Goal: Communication & Community: Answer question/provide support

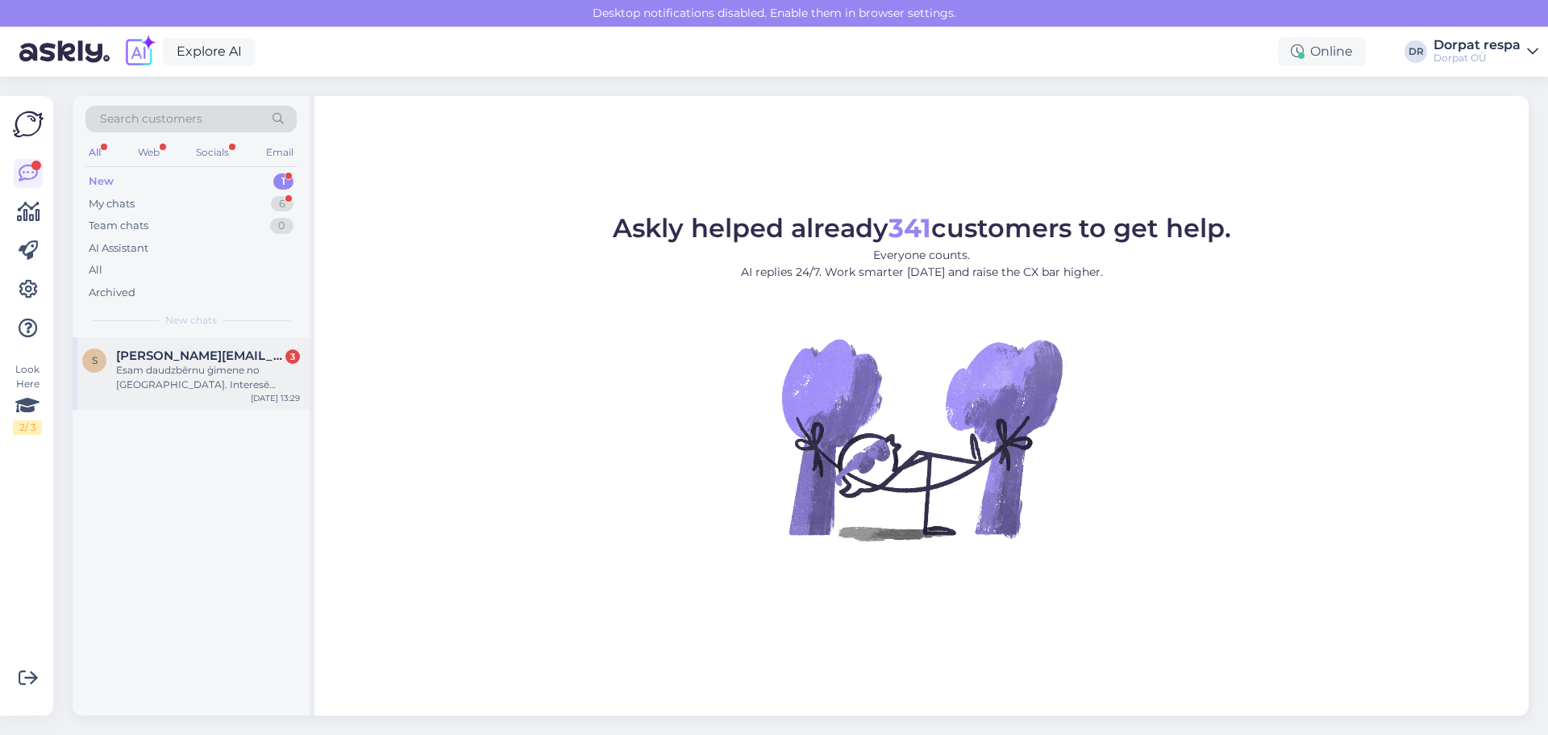
click at [210, 398] on div "s [PERSON_NAME][EMAIL_ADDRESS][DOMAIN_NAME] 3 Esam daudzbērnu ģimene no [GEOGRA…" at bounding box center [191, 373] width 237 height 73
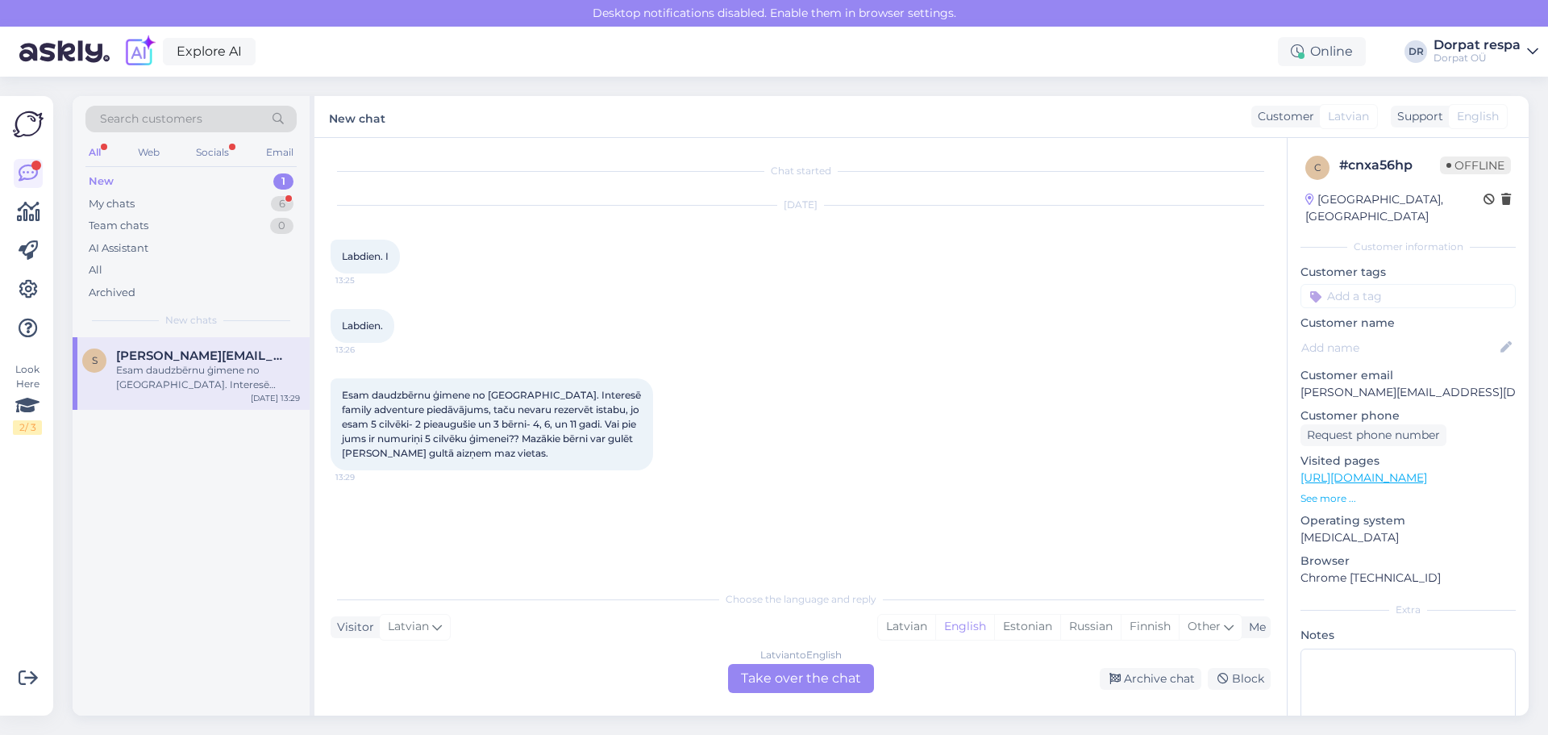
click at [663, 672] on div "Latvian to English Take over the chat" at bounding box center [801, 678] width 146 height 29
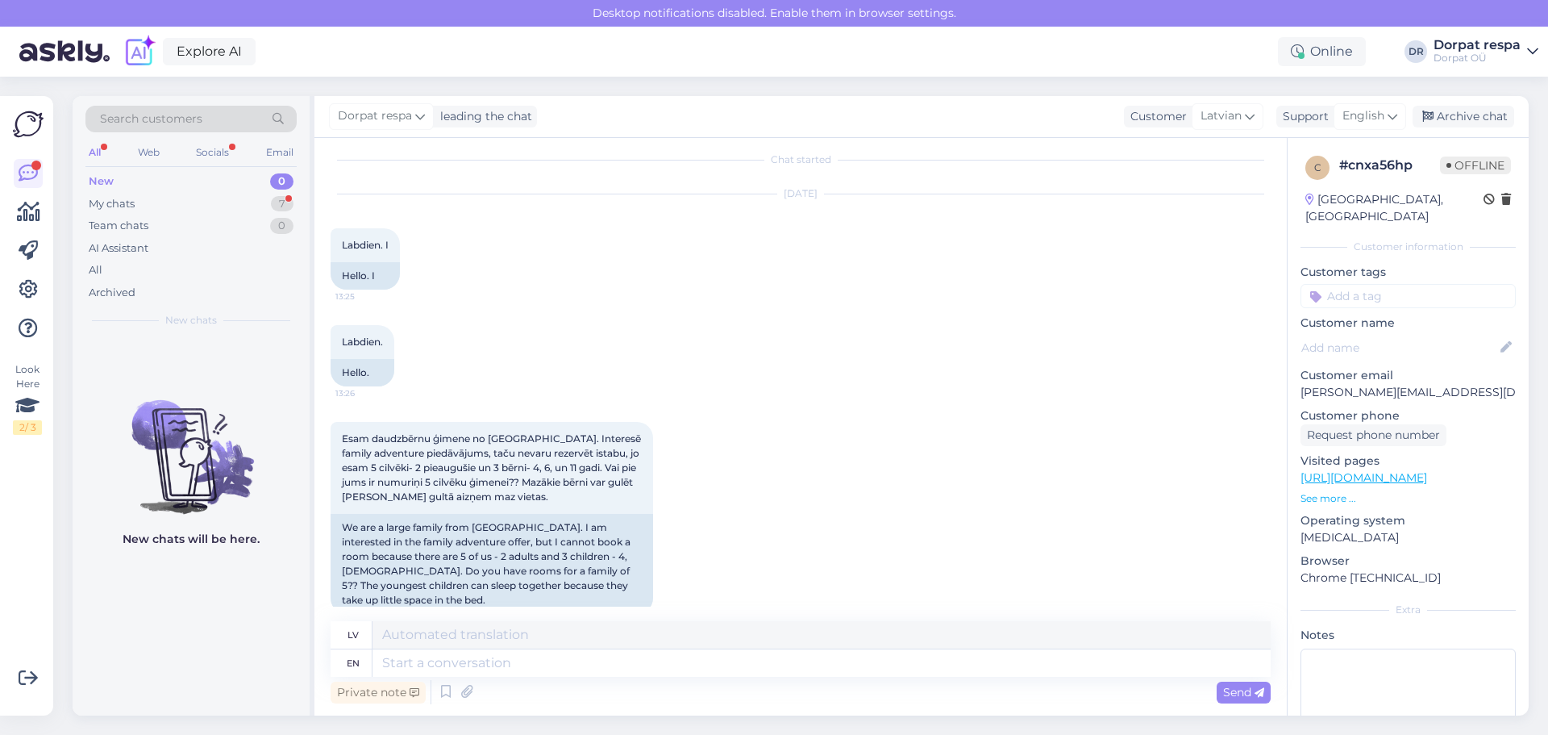
scroll to position [36, 0]
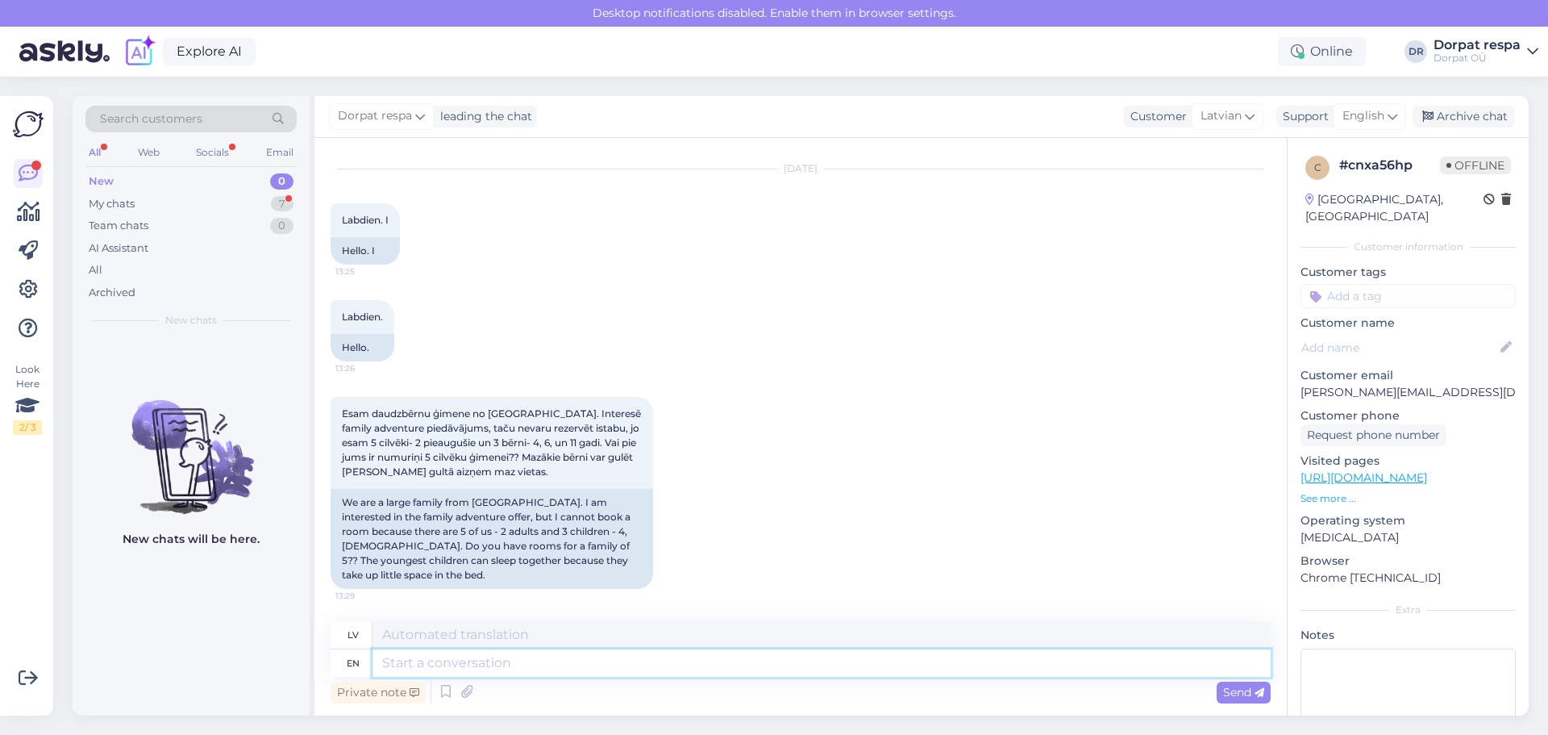
click at [549, 658] on textarea at bounding box center [822, 662] width 898 height 27
type textarea "Hello!"
type textarea "Sveiki!"
type textarea "Hello! Yes,"
type textarea "Sveiki! Jā,"
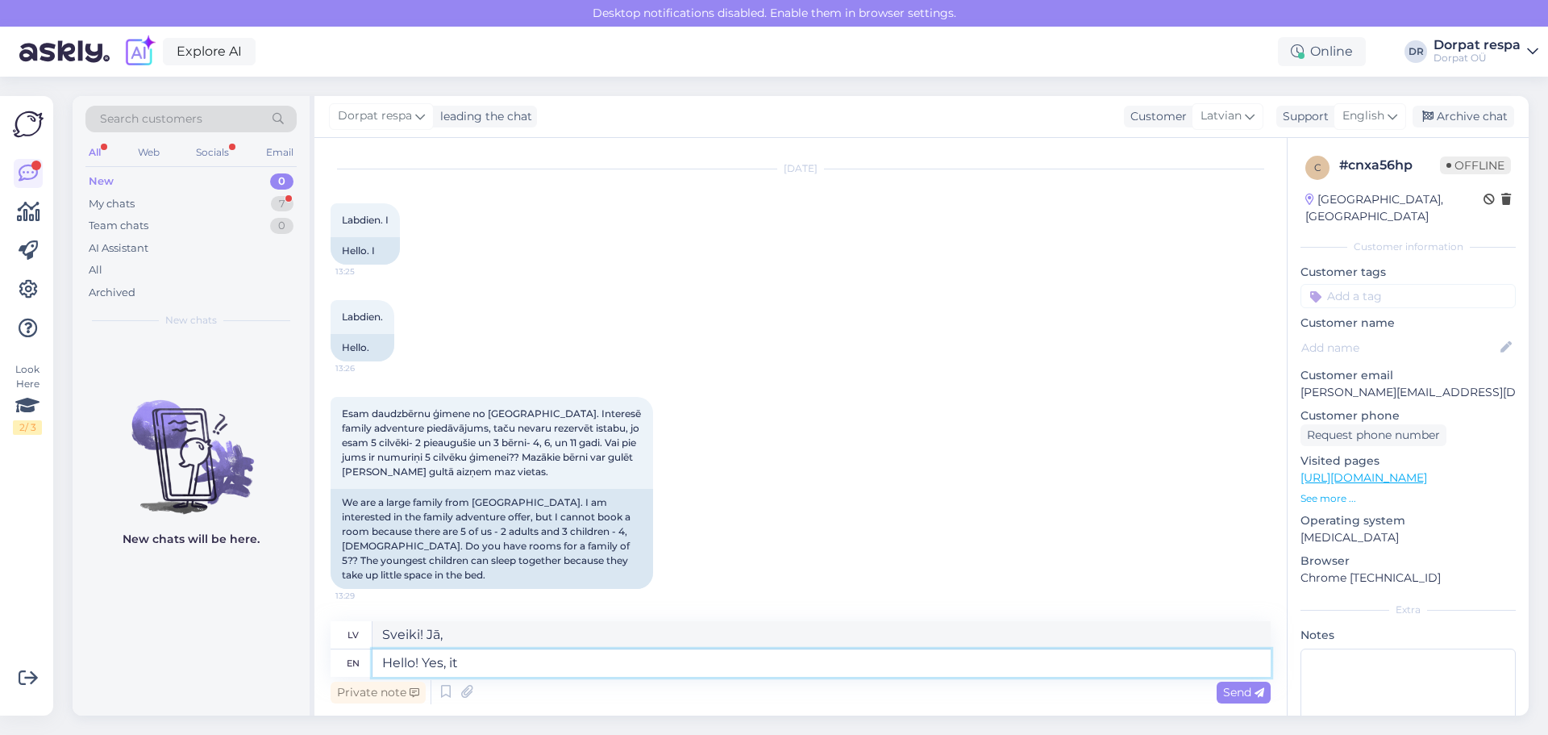
type textarea "Hello! Yes, it w"
type textarea "Sveiki! [PERSON_NAME], tas ir"
type textarea "Hello! Yes, it would"
type textarea "Sveiki! [PERSON_NAME], tas būtu"
type textarea "Hello! Yes, it would be"
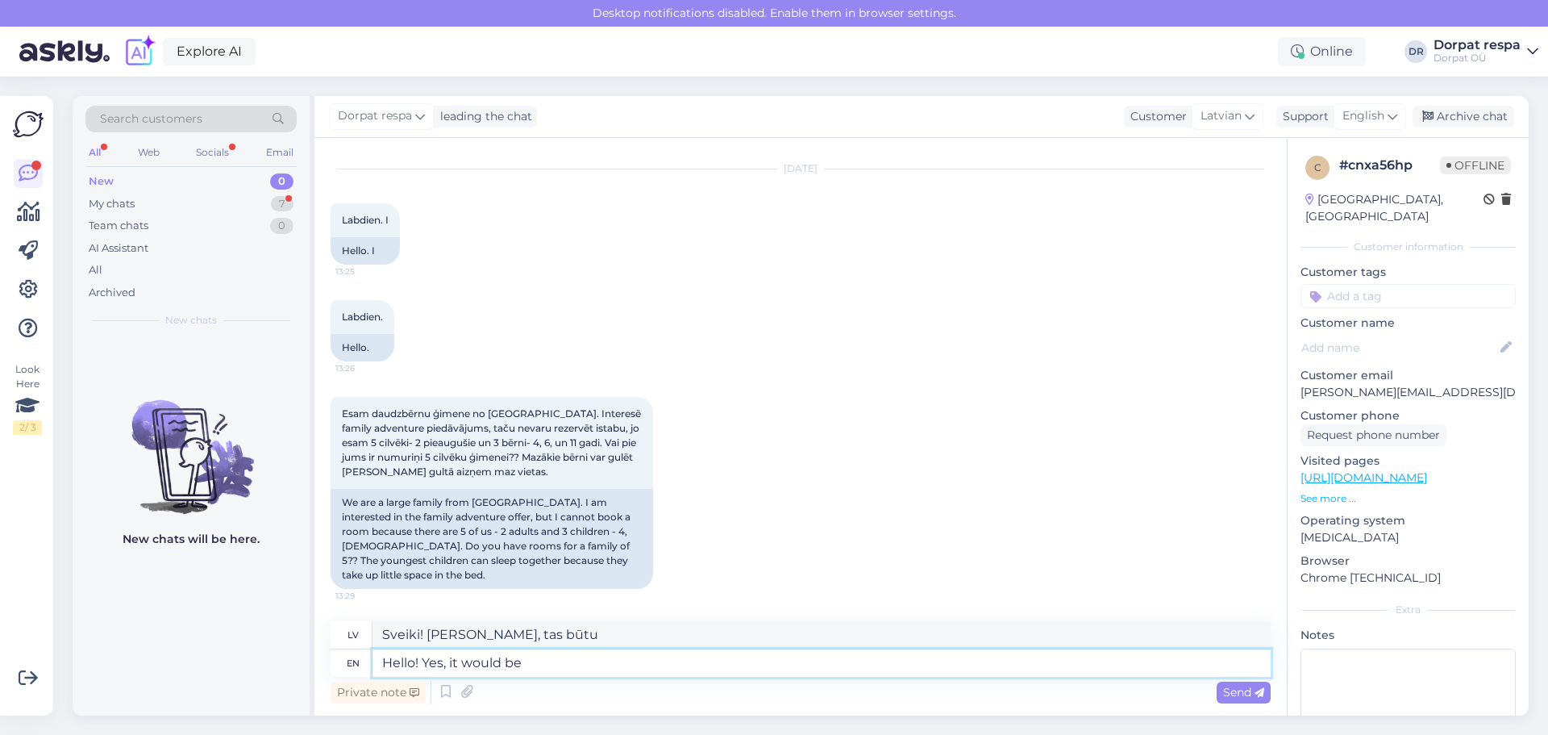
type textarea "Sveiki! [PERSON_NAME], tā būtu."
type textarea "Hello! Yes, it would be possible. P"
type textarea "Sveiki! [PERSON_NAME], tas būtu iespējams."
type textarea "Hello! Yes, it would be possible. Please"
type textarea "Sveiki! [PERSON_NAME], tas būtu iespējams. Lūdzu."
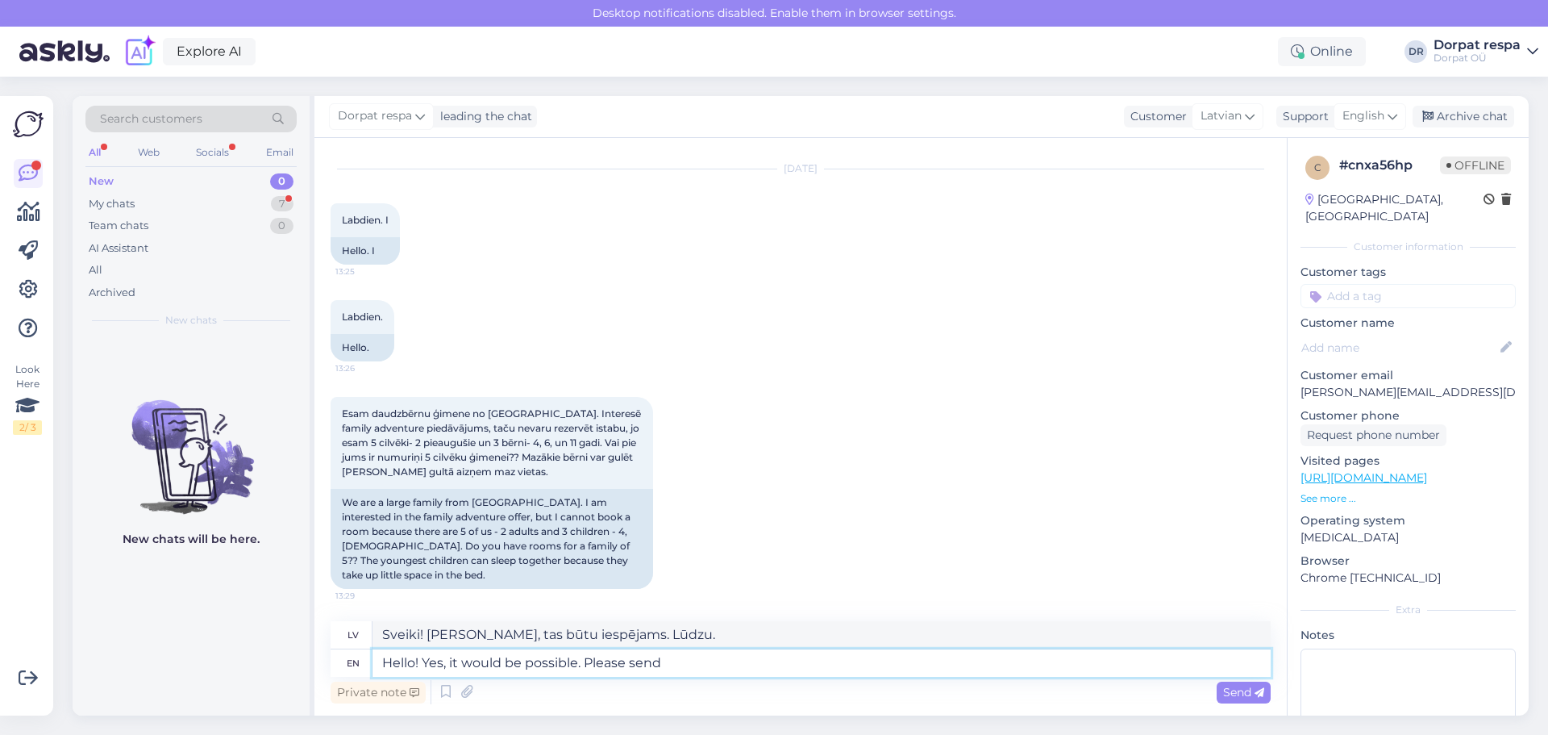
type textarea "Hello! Yes, it would be possible. Please send a"
type textarea "Sveiki! [PERSON_NAME], tas būtu iespējams. Lūdzu, atsūtiet."
type textarea "Hello! Yes, it would be possible. Please send an e"
type textarea "Sveiki! [PERSON_NAME], tas būtu iespējams. Lūdzu, atsūtiet"
type textarea "Hello! Yes, it would be possible. Please send an email to"
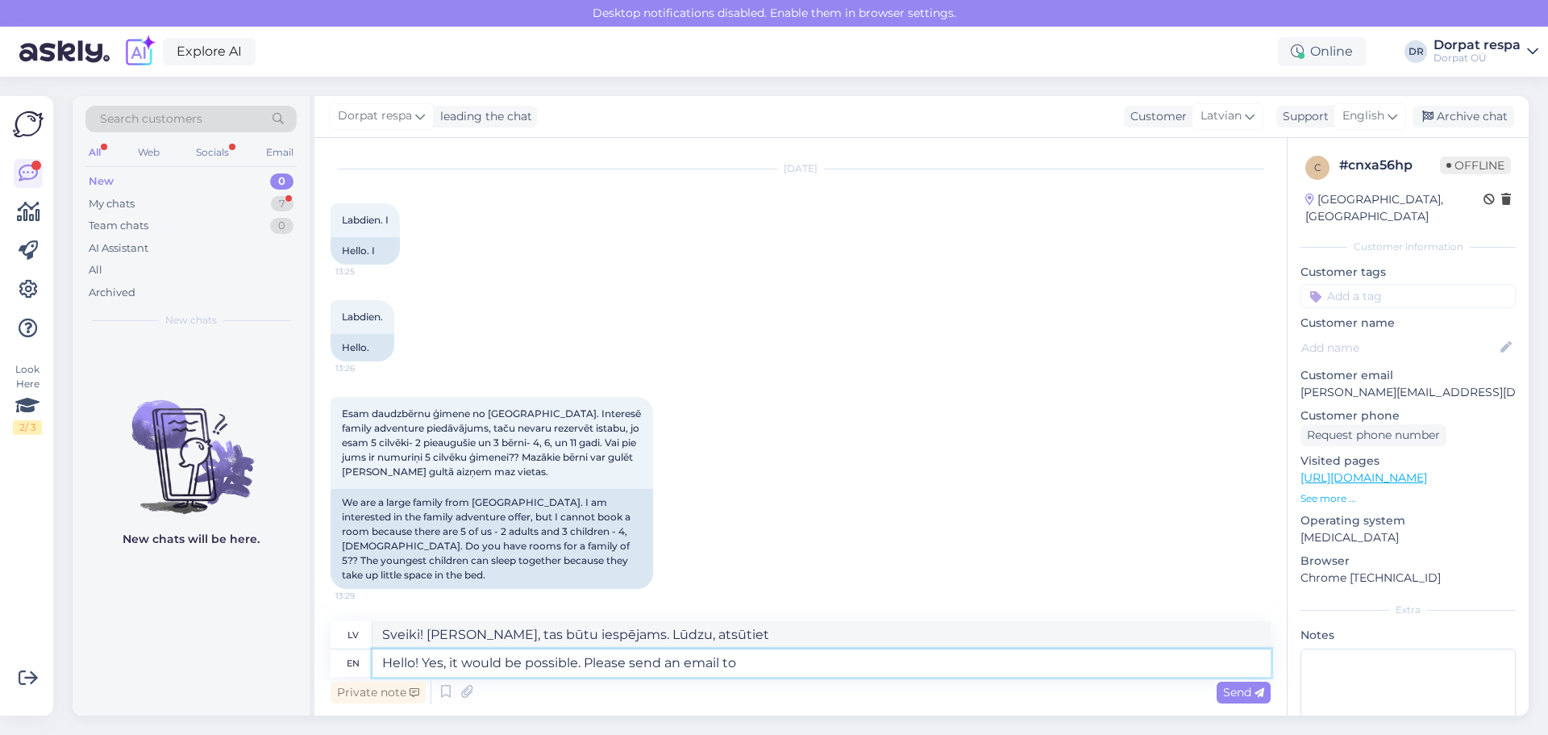
type textarea "Sveiki! [PERSON_NAME], tas būtu iespējams. Lūdzu, rakstiet e-pastu."
type textarea "Hello! Yes, it would be possible. Please send an email to i"
type textarea "Sveiki! [PERSON_NAME], tas būtu iespējams. [PERSON_NAME], sūtiet e-pastu uz"
type textarea "Hello! Yes, it would be possible. Please send an email to [EMAIL_ADDRESS][DOMAI…"
type textarea "Sveiki! [PERSON_NAME], tas būtu iespējams. Lūdzu, rakstiet uz e-pastu [EMAIL_AD…"
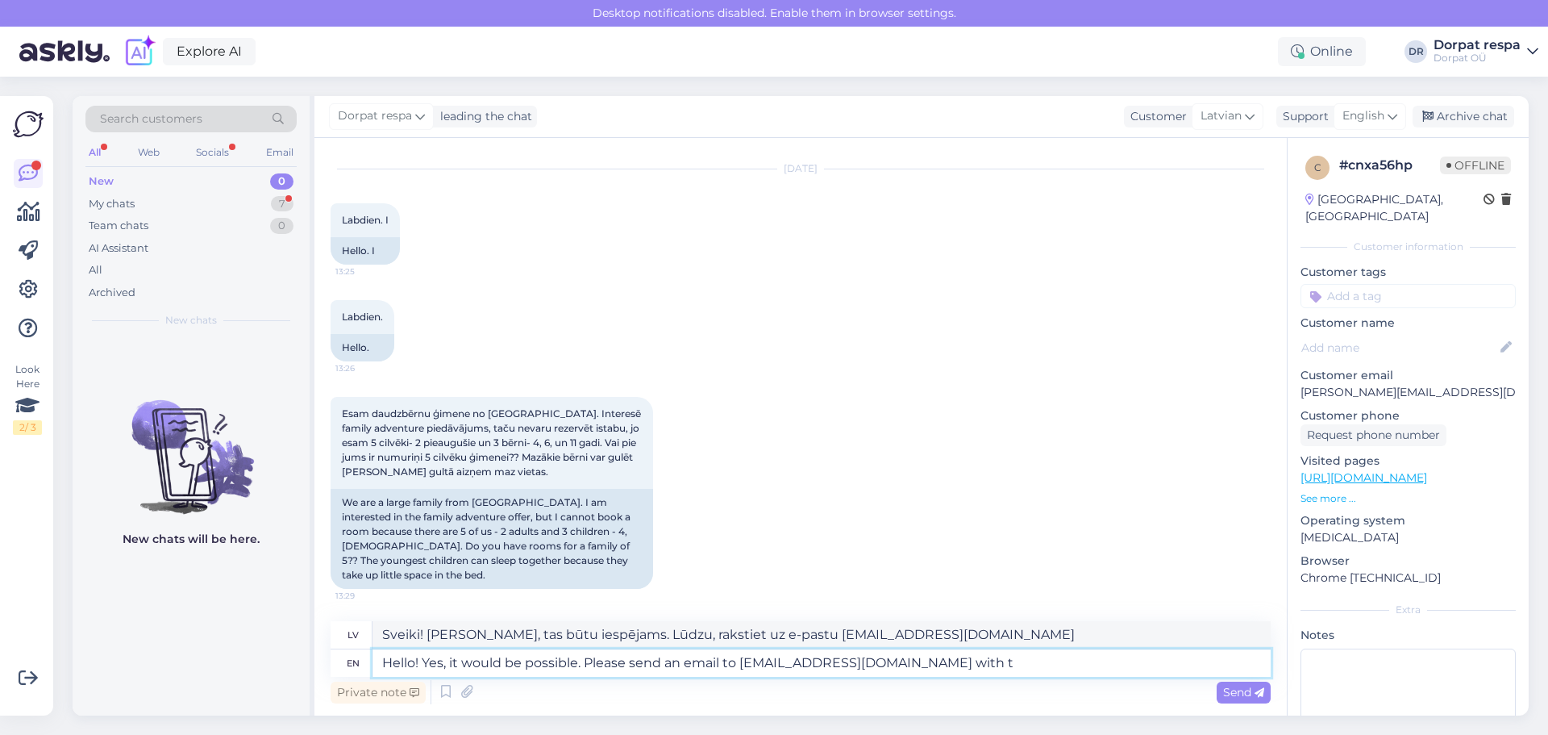
type textarea "Hello! Yes, it would be possible. Please send an email to [EMAIL_ADDRESS][DOMAI…"
type textarea "Sveiki! [PERSON_NAME], tas būtu iespējams. Lūdzu, sūtiet e-pastu uz [EMAIL_ADDR…"
type textarea "Hello! Yes, it would be possible. Please send an email to [EMAIL_ADDRESS][DOMAI…"
type textarea "Sveiki! [PERSON_NAME], tas būtu iespējams. Lūdzu, sūtiet e-pastu uz [EMAIL_ADDR…"
type textarea "Hello! Yes, it would be possible. Please send an email to [EMAIL_ADDRESS][DOMAI…"
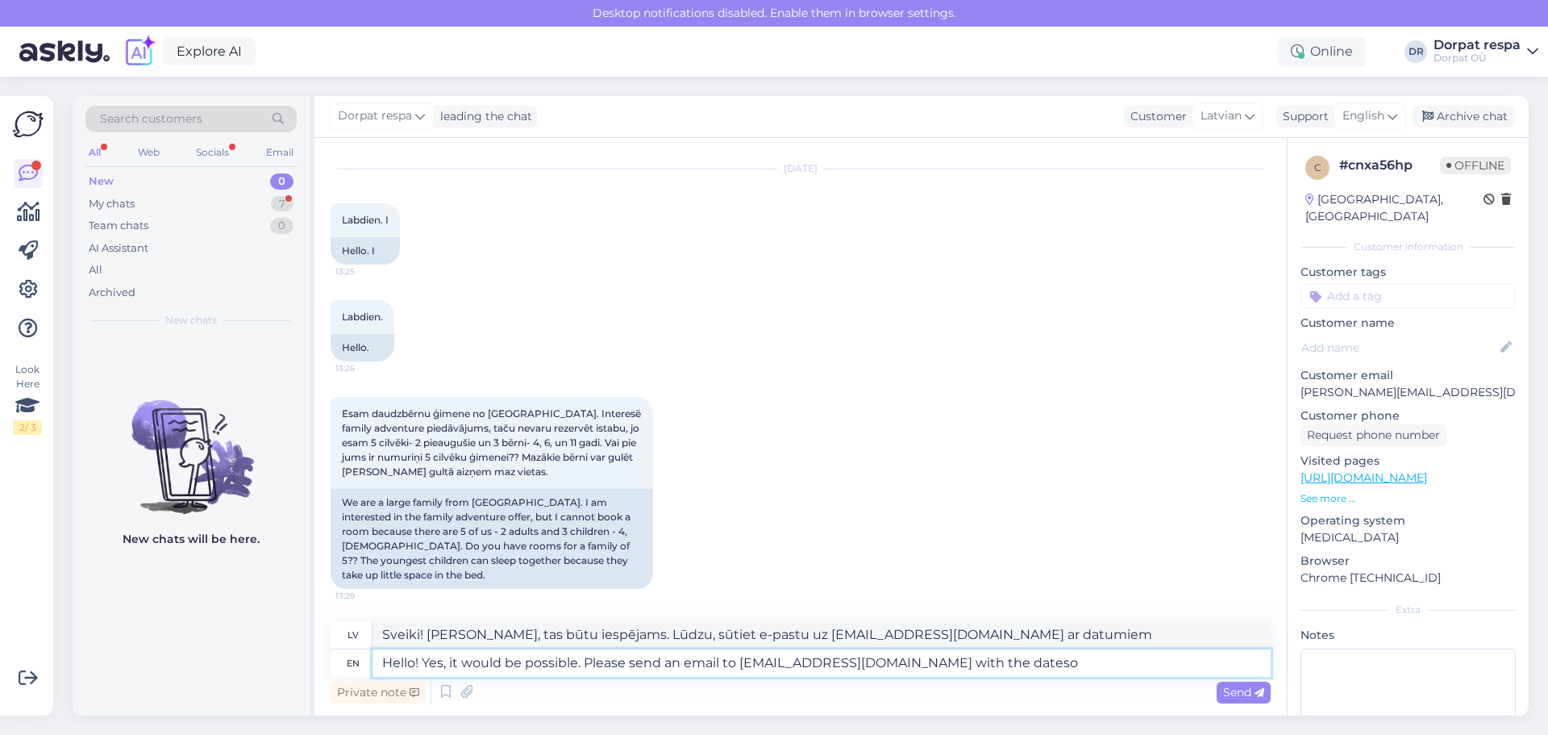
type textarea "Sveiki! [PERSON_NAME], tas būtu iespējams. Lūdzu, sūtiet e-pastu uz [EMAIL_ADDR…"
type textarea "Hello! Yes, it would be possible. Please send an email to [EMAIL_ADDRESS][DOMAI…"
type textarea "Sveiki! [PERSON_NAME], tas būtu iespējams. Lūdzu, sūtiet e-pastu uz [EMAIL_ADDR…"
type textarea "Hello! Yes, it would be possible. Please send an email to [EMAIL_ADDRESS][DOMAI…"
type textarea "Sveiki! [PERSON_NAME], tas būtu iespējams. Lūdzu, sūtiet e-pastu uz [EMAIL_ADDR…"
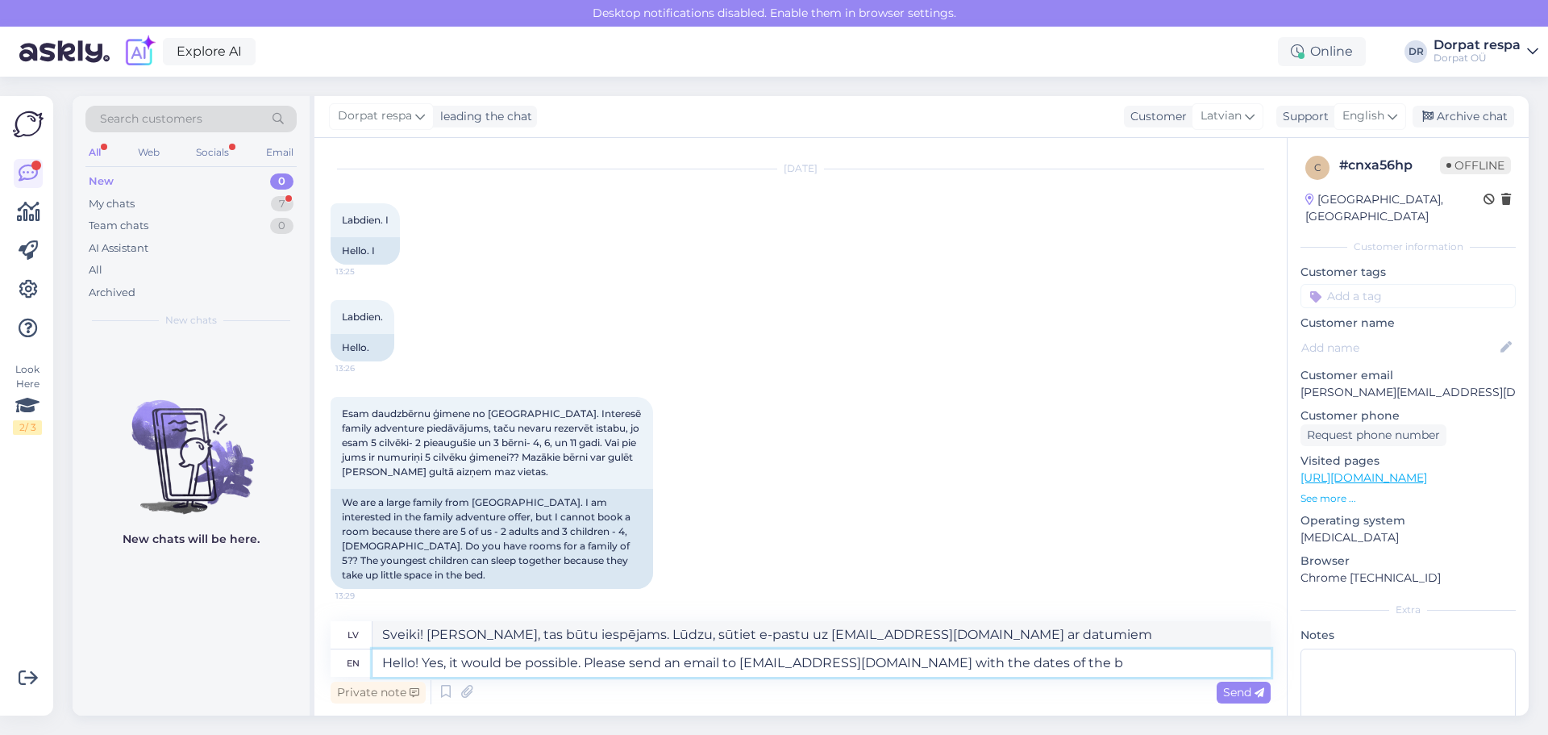
type textarea "Hello! Yes, it would be possible. Please send an email to [EMAIL_ADDRESS][DOMAI…"
type textarea "Sveiki! [PERSON_NAME], tas būtu iespējams. Lūdzu, sūtiet e-pastu uz [EMAIL_ADDR…"
type textarea "Hello! Yes, it would be possible. Please send an email to [EMAIL_ADDRESS][DOMAI…"
type textarea "Sveiki! [PERSON_NAME], tas būtu iespējams. Lūdzu, sūtiet e-pastu uz [EMAIL_ADDR…"
type textarea "Hello! Yes, it would be possible. Please send an email to [EMAIL_ADDRESS][DOMAI…"
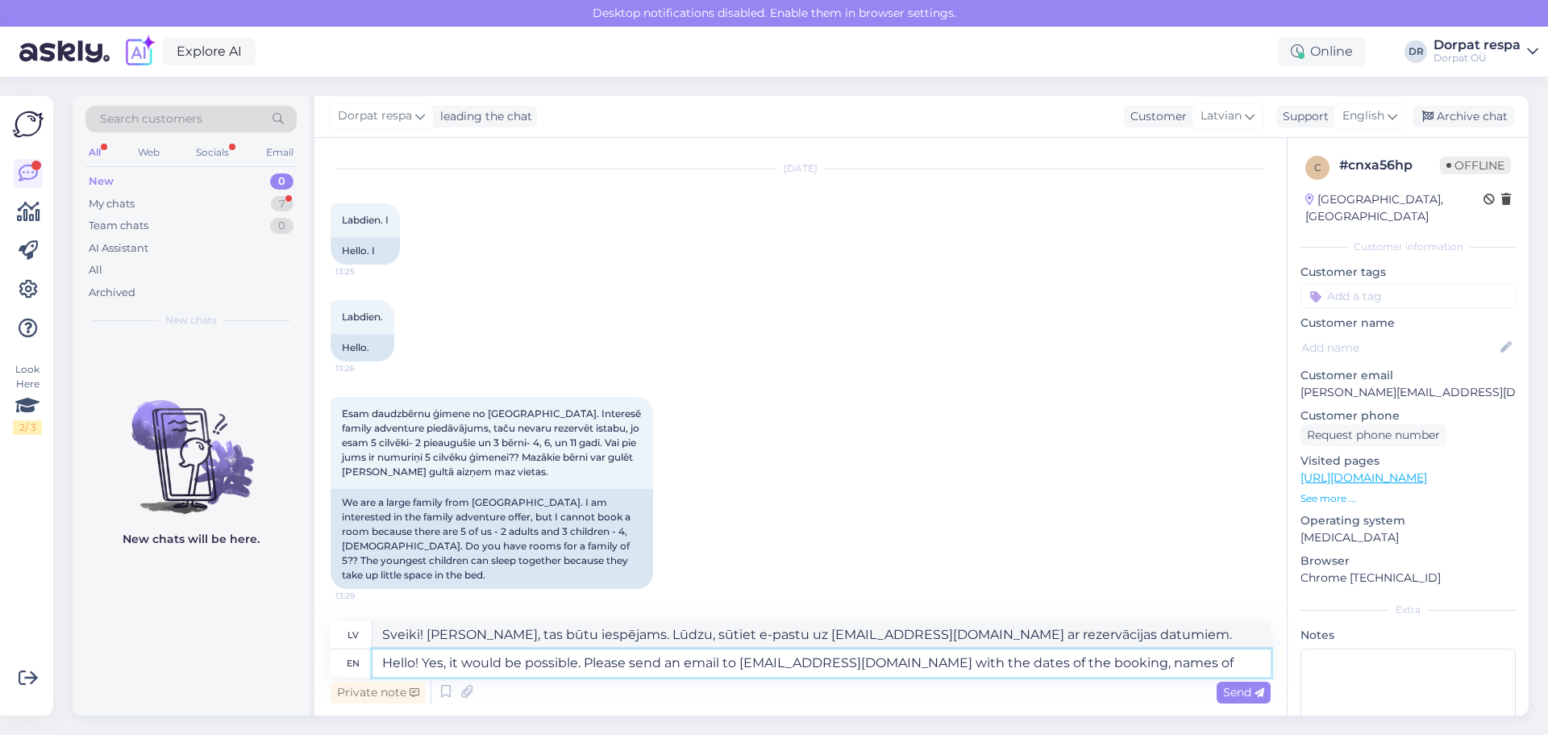
type textarea "Sveiki! [PERSON_NAME], tas būtu iespējams. Lūdzu, sūtiet e-pastu uz [EMAIL_ADDR…"
type textarea "Hello! Yes, it would be possible. Please send an email to [EMAIL_ADDRESS][DOMAI…"
type textarea "Sveiki! [PERSON_NAME], tas būtu iespējams. Lūdzu, sūtiet e-pastu uz [EMAIL_ADDR…"
type textarea "Hello! Yes, it would be possible. Please send an email to [EMAIL_ADDRESS][DOMAI…"
type textarea "Sveiki! [PERSON_NAME], tas būtu iespējams. Lūdzu, sūtiet e-pastu uz [EMAIL_ADDR…"
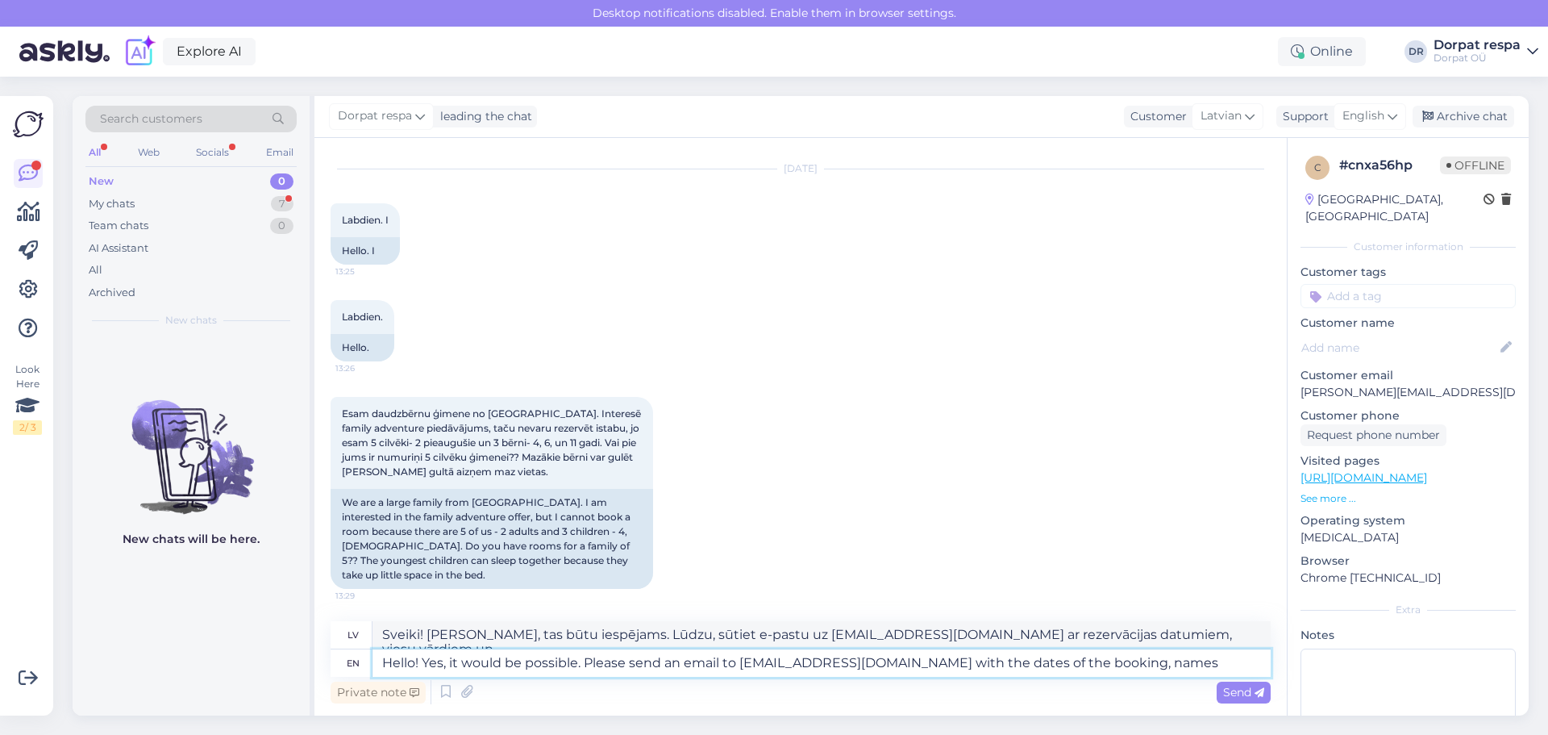
type textarea "Hello! Yes, it would be possible. Please send an email to [EMAIL_ADDRESS][DOMAI…"
type textarea "Sveiki! [PERSON_NAME], tas būtu iespējams. Lūdzu, sūtiet e-pastu uz [EMAIL_ADDR…"
type textarea "Hello! Yes, it would be possible. Please send an email to [EMAIL_ADDRESS][DOMAI…"
type textarea "Sveiki! [PERSON_NAME], tas būtu iespējams. Lūdzu, sūtiet e-pastu uz [EMAIL_ADDR…"
type textarea "Hello! Yes, it would be possible. Please send an email to [EMAIL_ADDRESS][DOMAI…"
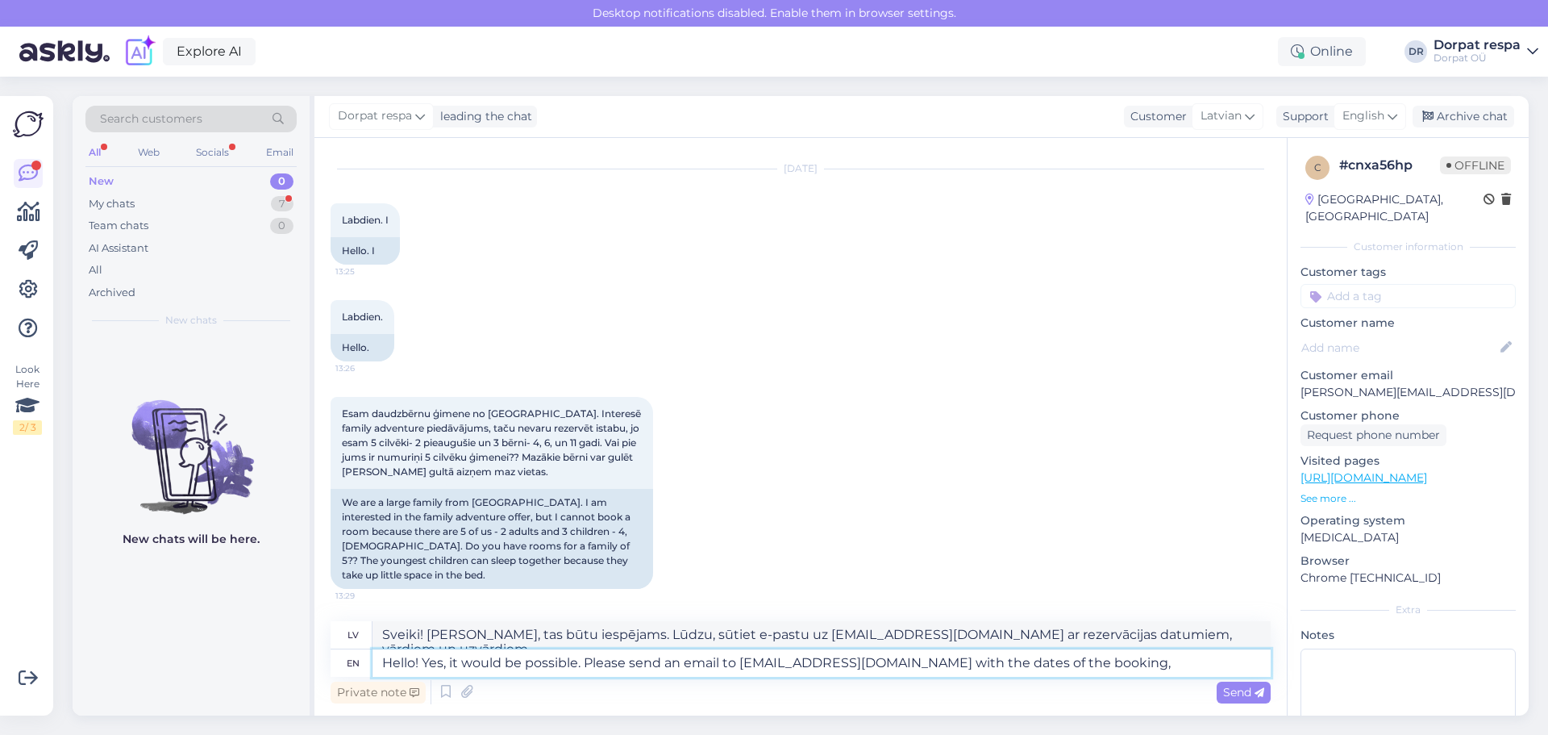
type textarea "Sveiki! [PERSON_NAME], tas būtu iespējams. Lūdzu, sūtiet e-pastu uz [EMAIL_ADDR…"
type textarea "Hello! Yes, it would be possible. Please send an email to [EMAIL_ADDRESS][DOMAI…"
type textarea "Sveiki! [PERSON_NAME], tas būtu iespējams. [PERSON_NAME], sūtiet e-pastu uz [EM…"
type textarea "Hello! Yes, it would be possible. Please send an email to [EMAIL_ADDRESS][DOMAI…"
type textarea "Sveiki! [PERSON_NAME], tas būtu iespējams. [PERSON_NAME], sūtiet e-pastu uz [EM…"
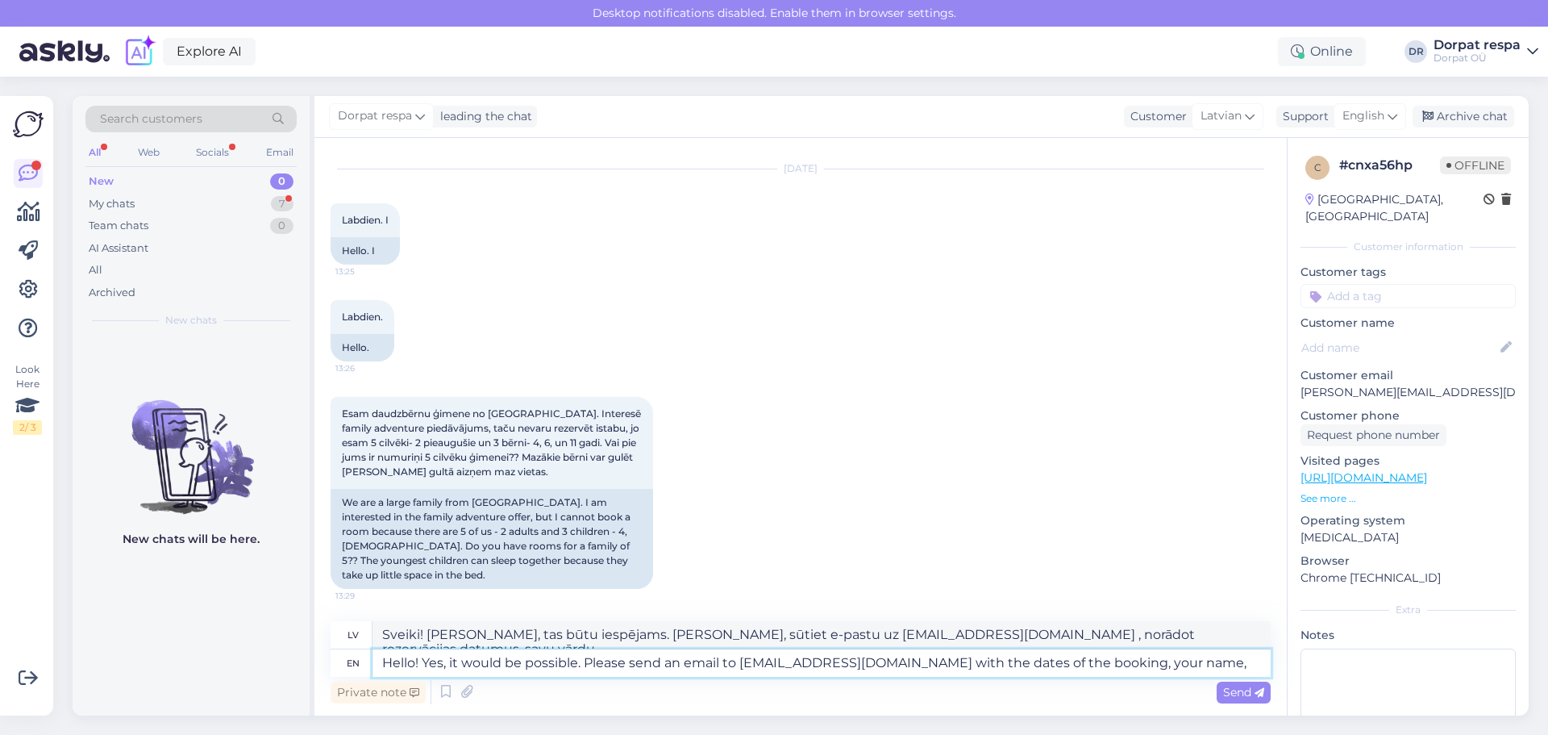
type textarea "Hello! Yes, it would be possible. Please send an email to [EMAIL_ADDRESS][DOMAI…"
type textarea "Sveiki! [PERSON_NAME], tas būtu iespējams. Lūdzu, sūtiet e-pastu uz [EMAIL_ADDR…"
type textarea "Hello! Yes, it would be possible. Please send an email to [EMAIL_ADDRESS][DOMAI…"
type textarea "Sveiki! [PERSON_NAME], tas būtu iespējams. [PERSON_NAME], sūtiet e-pastu uz [EM…"
type textarea "Hello! Yes, it would be possible. Please send an email to [EMAIL_ADDRESS][DOMAI…"
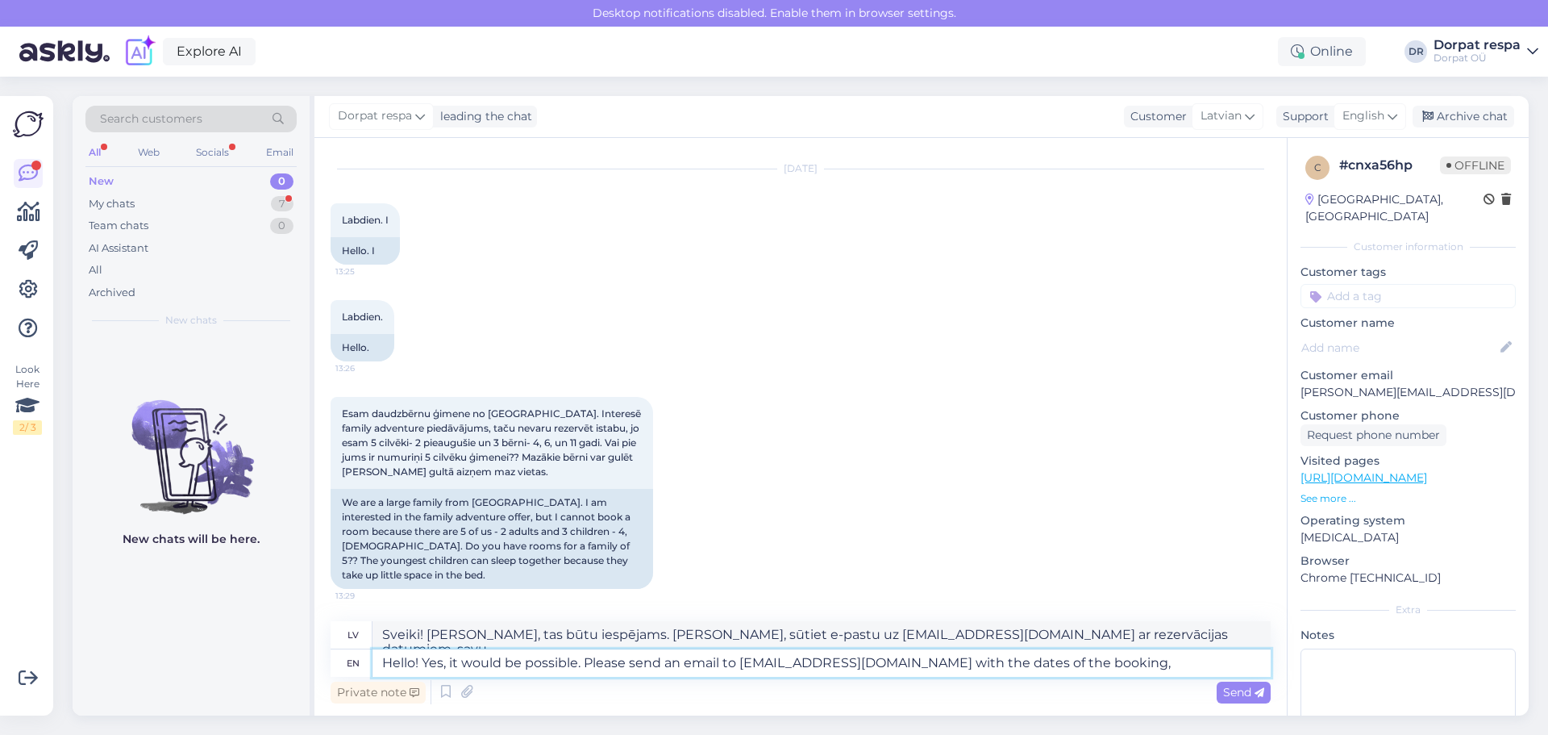
type textarea "Sveiki! [PERSON_NAME], tas būtu iespējams. Lūdzu, sūtiet e-pastu uz [EMAIL_ADDR…"
type textarea "Hello! Yes, it would be possible. Please send an email to [EMAIL_ADDRESS][DOMAI…"
type textarea "Sveiki! [PERSON_NAME], tas būtu iespējams. Lūdzu, sūtiet e-pastu uz [EMAIL_ADDR…"
type textarea "Hello! Yes, it would be possible. Please send an email to [EMAIL_ADDRESS][DOMAI…"
type textarea "Sveiki! [PERSON_NAME], tas būtu iespējams. Lūdzu, sūtiet e-pastu uz [EMAIL_ADDR…"
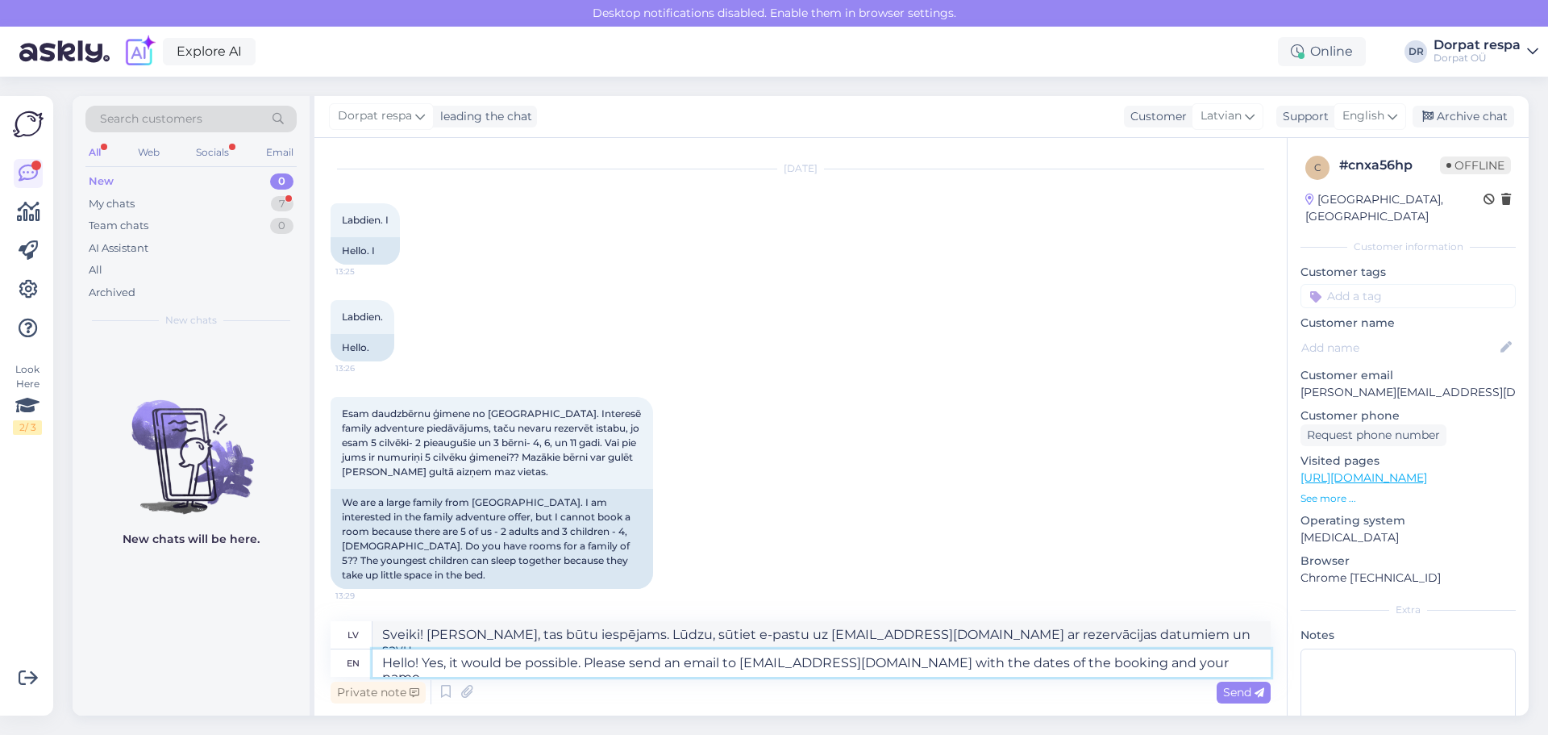
type textarea "Hello! Yes, it would be possible. Please send an email to [EMAIL_ADDRESS][DOMAI…"
type textarea "Sveiki! [PERSON_NAME], tas būtu iespējams. Lūdzu, sūtiet e-pastu uz [EMAIL_ADDR…"
type textarea "Hello! Yes, it would be possible. Please send an email to [EMAIL_ADDRESS][DOMAI…"
type textarea "Sveiki! [PERSON_NAME], tas būtu iespējams. Lūdzu, nosūtiet e-pastu uz [EMAIL_AD…"
type textarea "Hello! Yes, it would be possible. Please send an email to [EMAIL_ADDRESS][DOMAI…"
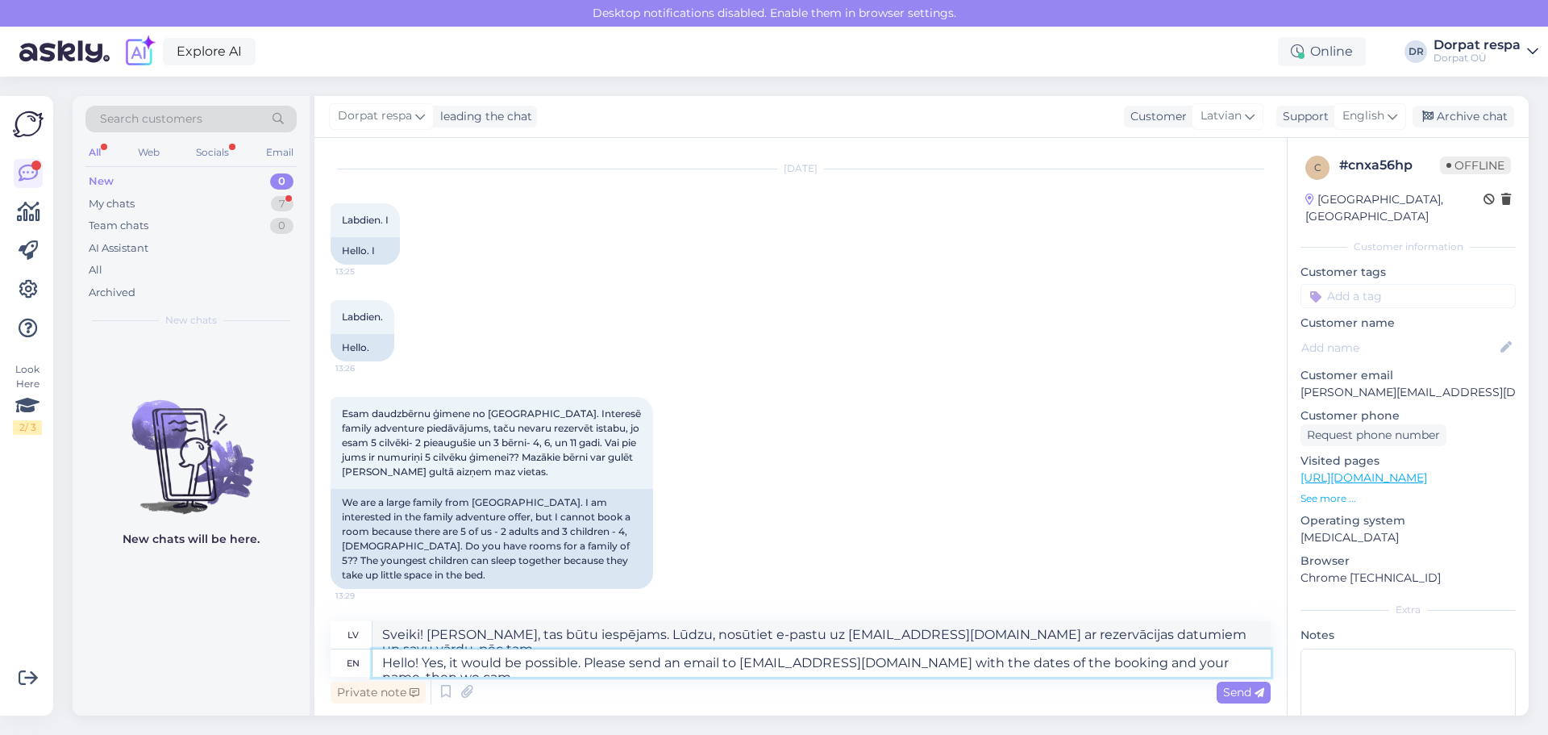
type textarea "Sveiki! [PERSON_NAME], tas būtu iespējams. Lūdzu, nosūtiet e-pastu uz [EMAIL_AD…"
type textarea "Hello! Yes, it would be possible. Please send an email to [EMAIL_ADDRESS][DOMAI…"
type textarea "Sveiki! [PERSON_NAME], tas būtu iespējams. Lūdzu, nosūtiet e-pastu uz [EMAIL_AD…"
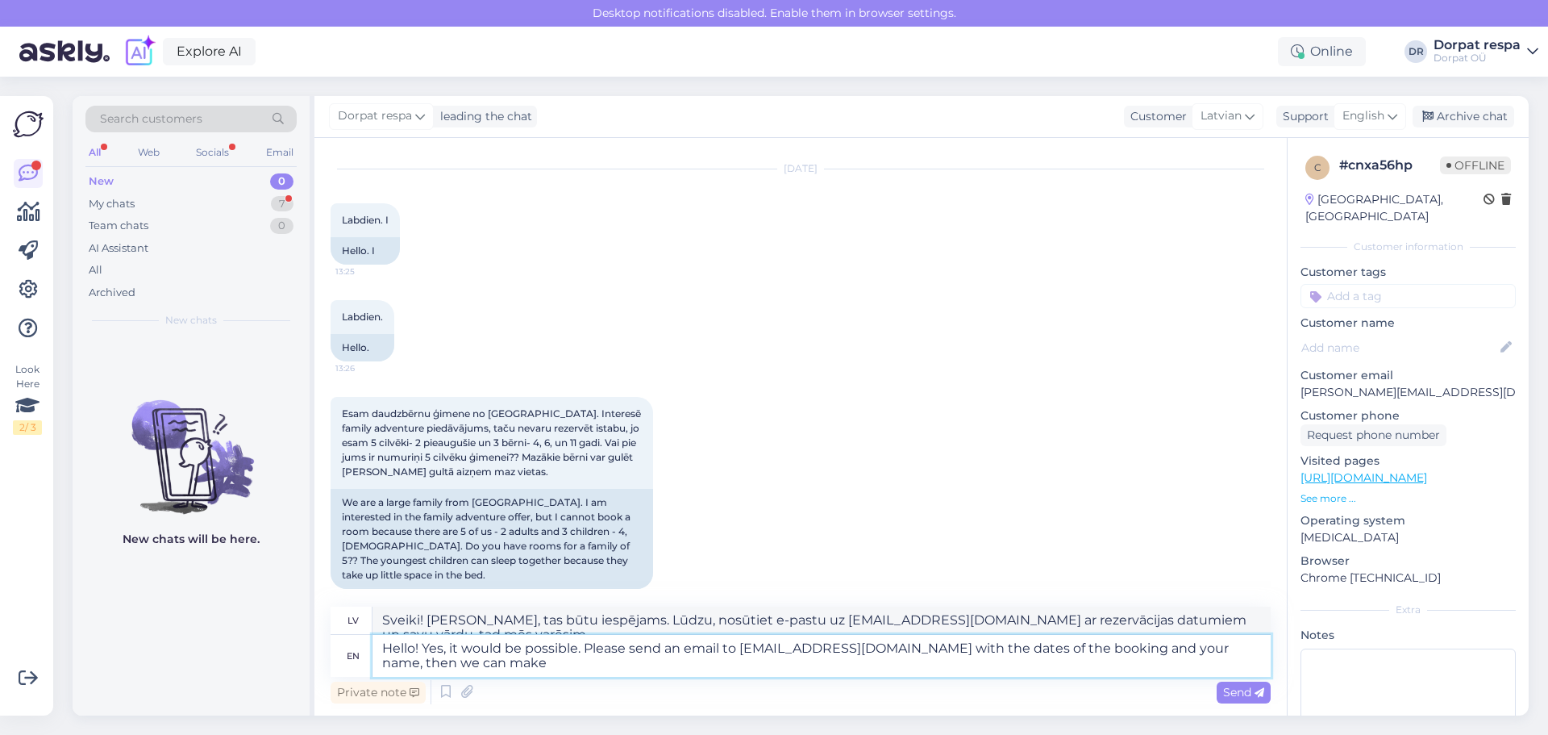
type textarea "Hello! Yes, it would be possible. Please send an email to [EMAIL_ADDRESS][DOMAI…"
type textarea "Sveiki! [PERSON_NAME], tas būtu iespējams. Lūdzu, nosūtiet e-pastu uz [EMAIL_AD…"
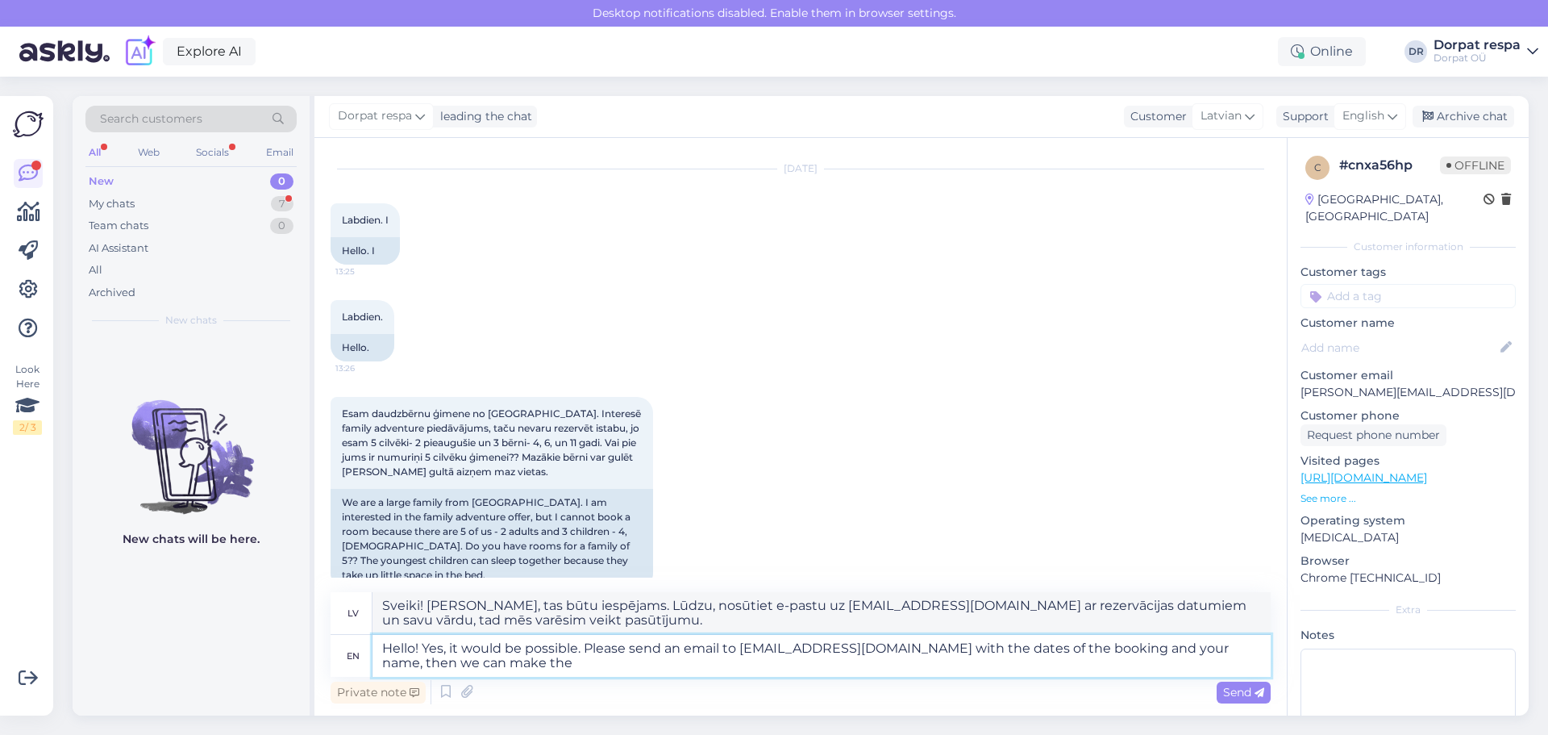
type textarea "Hello! Yes, it would be possible. Please send an email to [EMAIL_ADDRESS][DOMAI…"
type textarea "Sveiki! [PERSON_NAME], tas būtu iespējams. Lūdzu, nosūtiet e-pastu uz [EMAIL_AD…"
type textarea "Hello! Yes, it would be possible. Please send an email to [EMAIL_ADDRESS][DOMAI…"
type textarea "Sveiki! [PERSON_NAME], tas būtu iespējams. Lūdzu, nosūtiet e-pastu uz [EMAIL_AD…"
type textarea "Hello! Yes, it would be possible. Please send an email to [EMAIL_ADDRESS][DOMAI…"
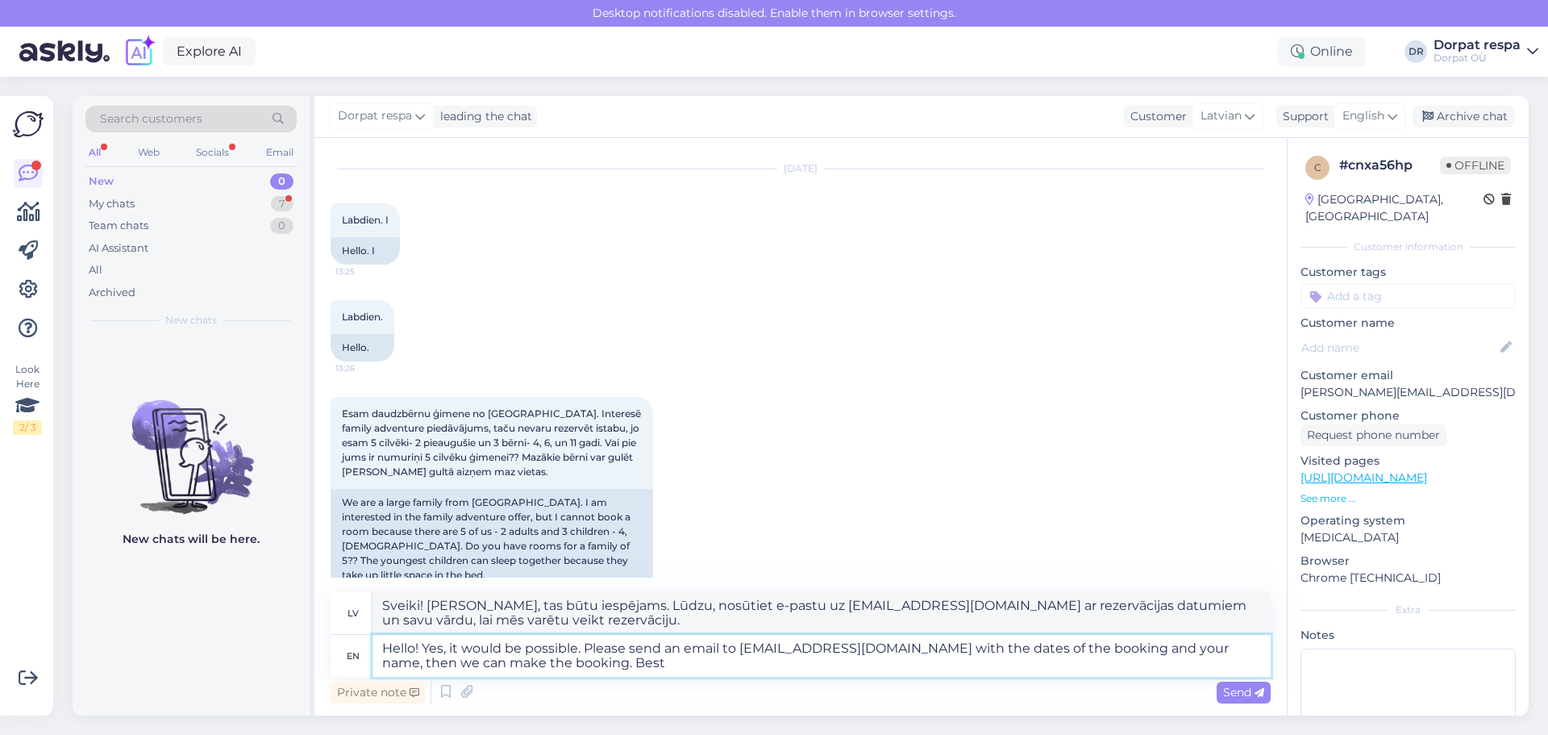
type textarea "Sveiki! [PERSON_NAME], tas būtu iespējams. Lūdzu, nosūtiet e-pastu uz [EMAIL_AD…"
type textarea "Hello! Yes, it would be possible. Please send an email to [EMAIL_ADDRESS][DOMAI…"
type textarea "Sveiki! [PERSON_NAME], tas būtu iespējams. Lūdzu, nosūtiet e-pastu uz [EMAIL_AD…"
type textarea "Hello! Yes, it would be possible. Please send an email to [EMAIL_ADDRESS][DOMAI…"
type textarea "Sveiki! [PERSON_NAME], tas būtu iespējams. Lūdzu, nosūtiet e-pastu uz [EMAIL_AD…"
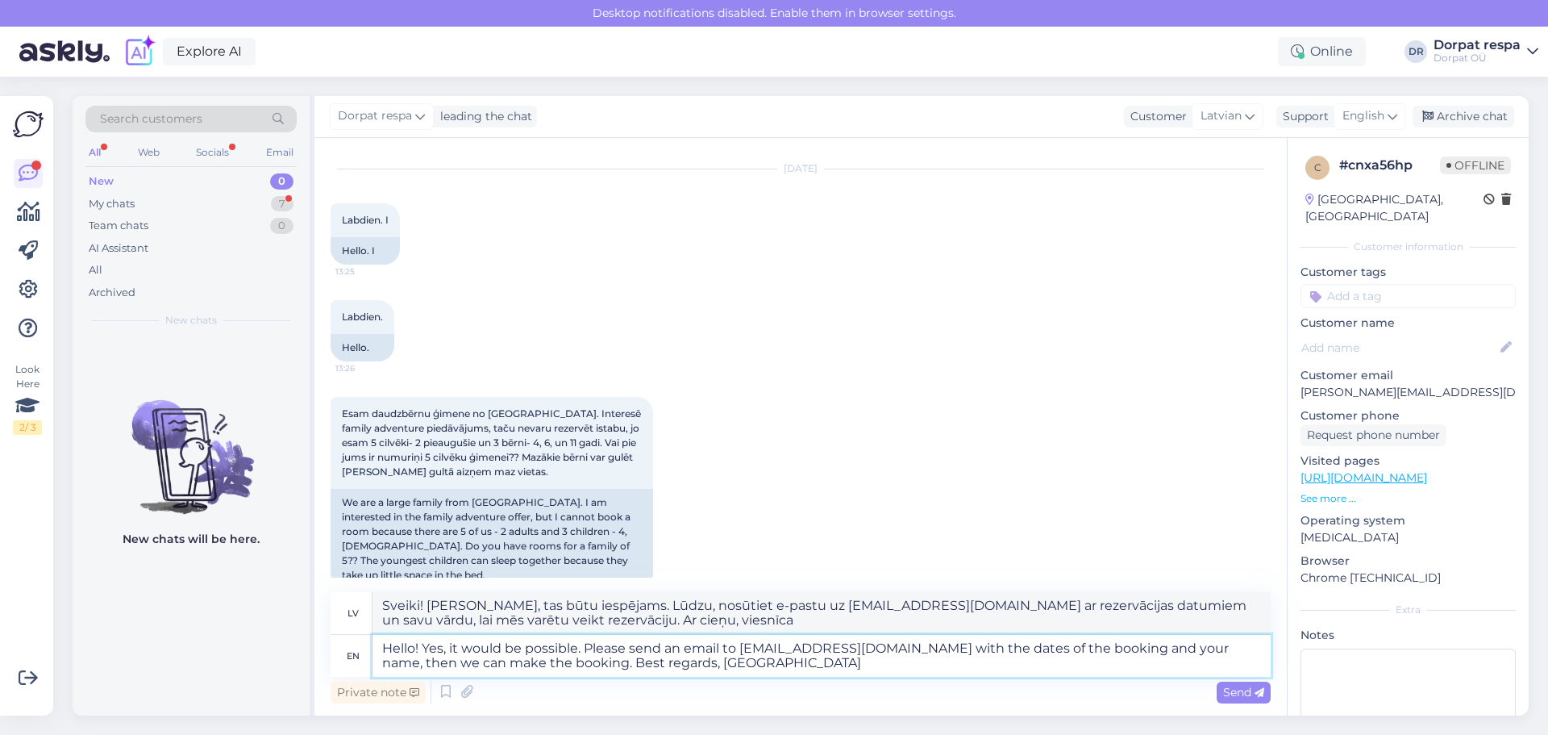
type textarea "Hello! Yes, it would be possible. Please send an email to [EMAIL_ADDRESS][DOMAI…"
type textarea "Sveiki! [PERSON_NAME], tas būtu iespējams. Lūdzu, nosūtiet e-pastu uz [EMAIL_AD…"
type textarea "Hello! Yes, it would be possible. Please send an email to [EMAIL_ADDRESS][DOMAI…"
click at [663, 686] on div "Send" at bounding box center [1244, 692] width 54 height 22
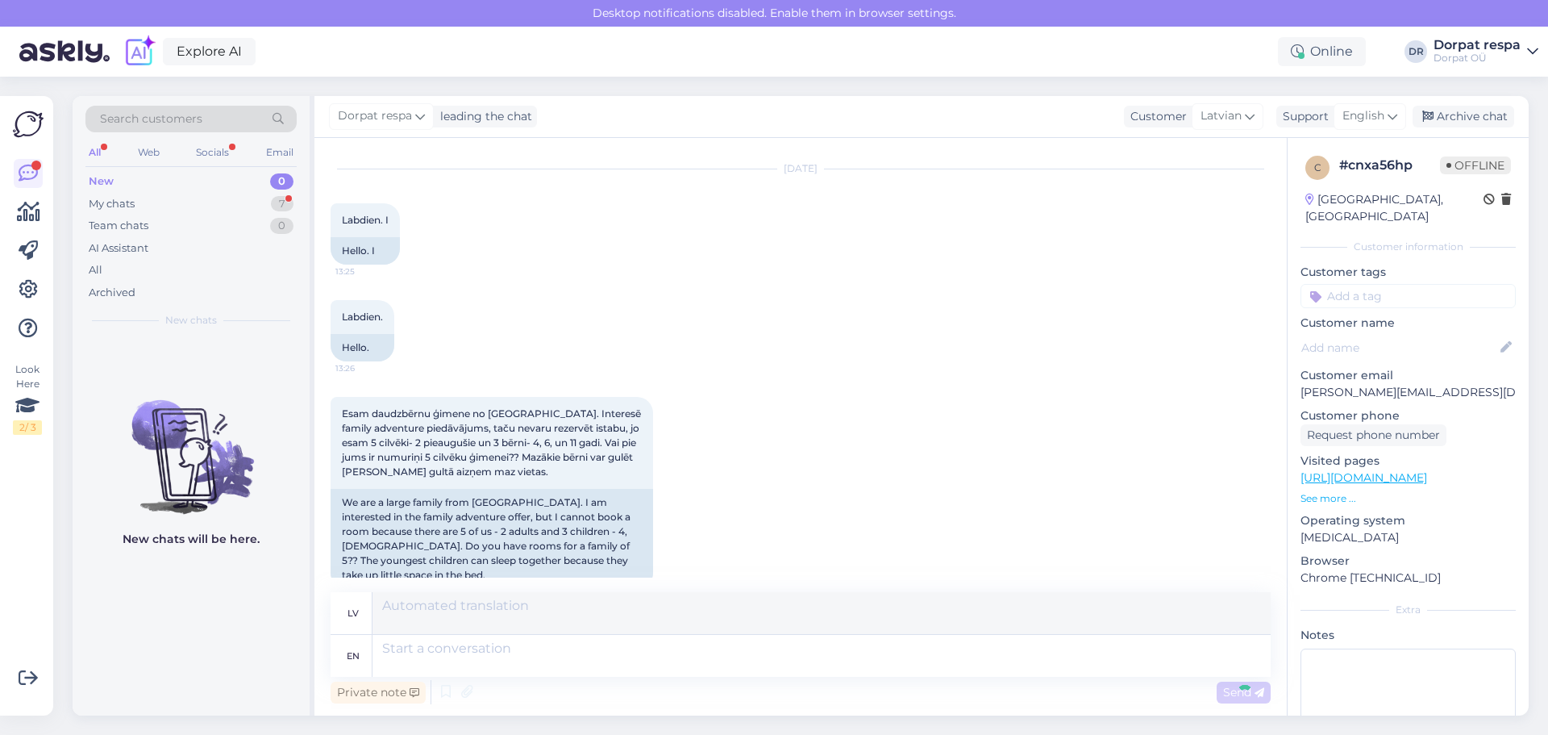
scroll to position [206, 0]
